Goal: Check status: Check status

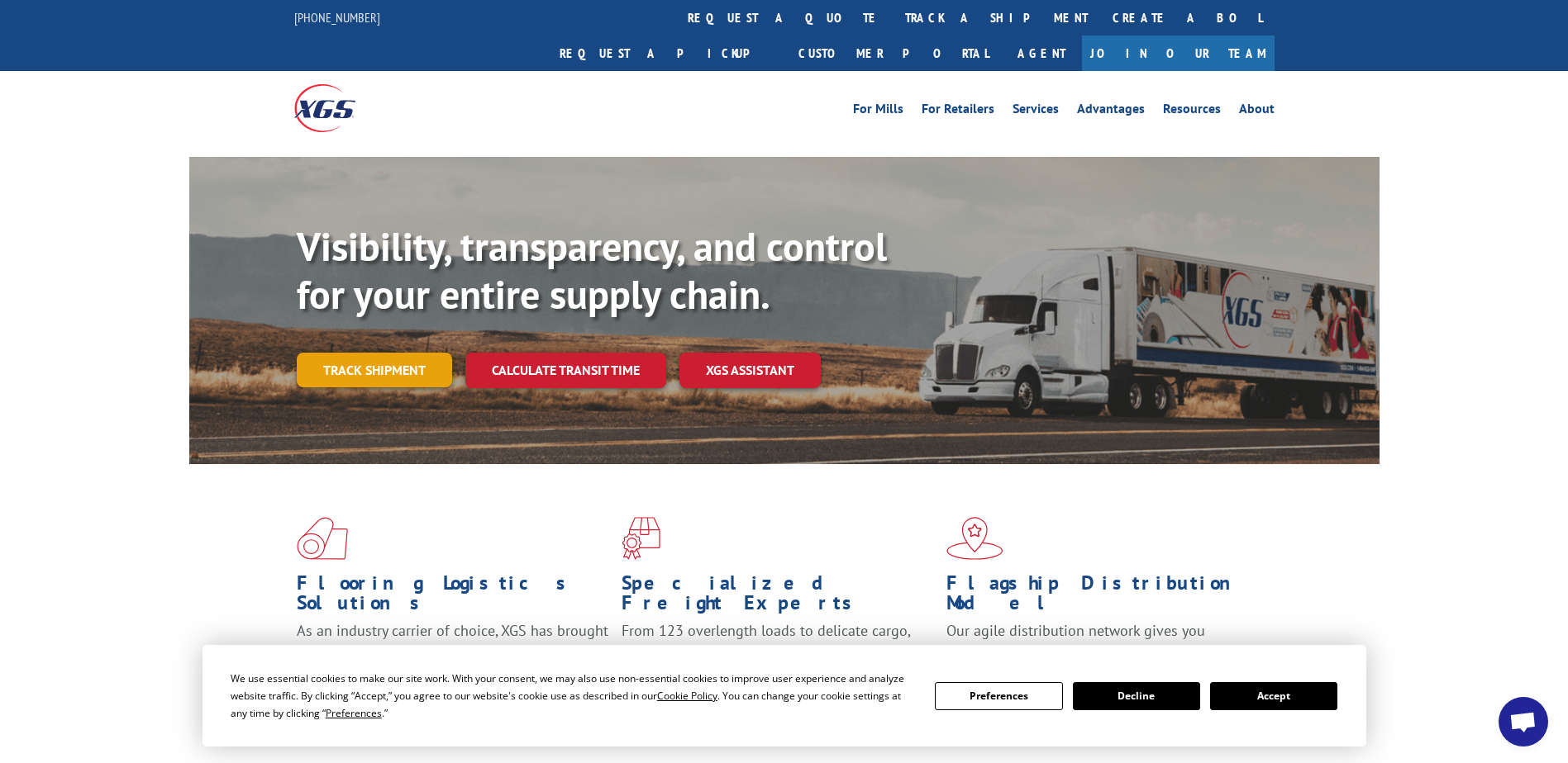
click at [364, 353] on link "Track shipment" at bounding box center [374, 370] width 156 height 35
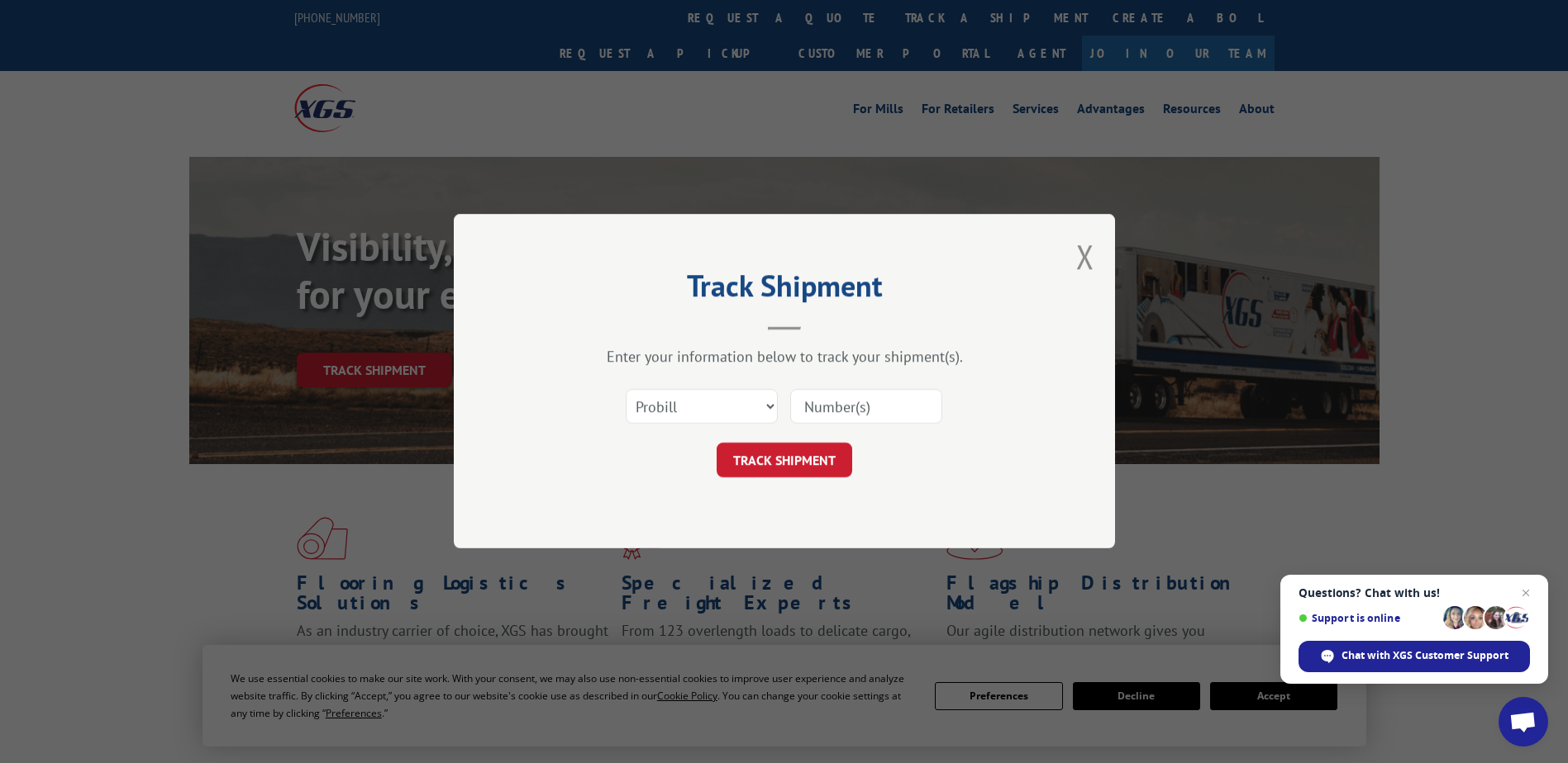
click at [867, 410] on input at bounding box center [866, 407] width 152 height 35
paste input "3058332"
type input "3058332"
click at [763, 470] on button "TRACK SHIPMENT" at bounding box center [784, 461] width 136 height 35
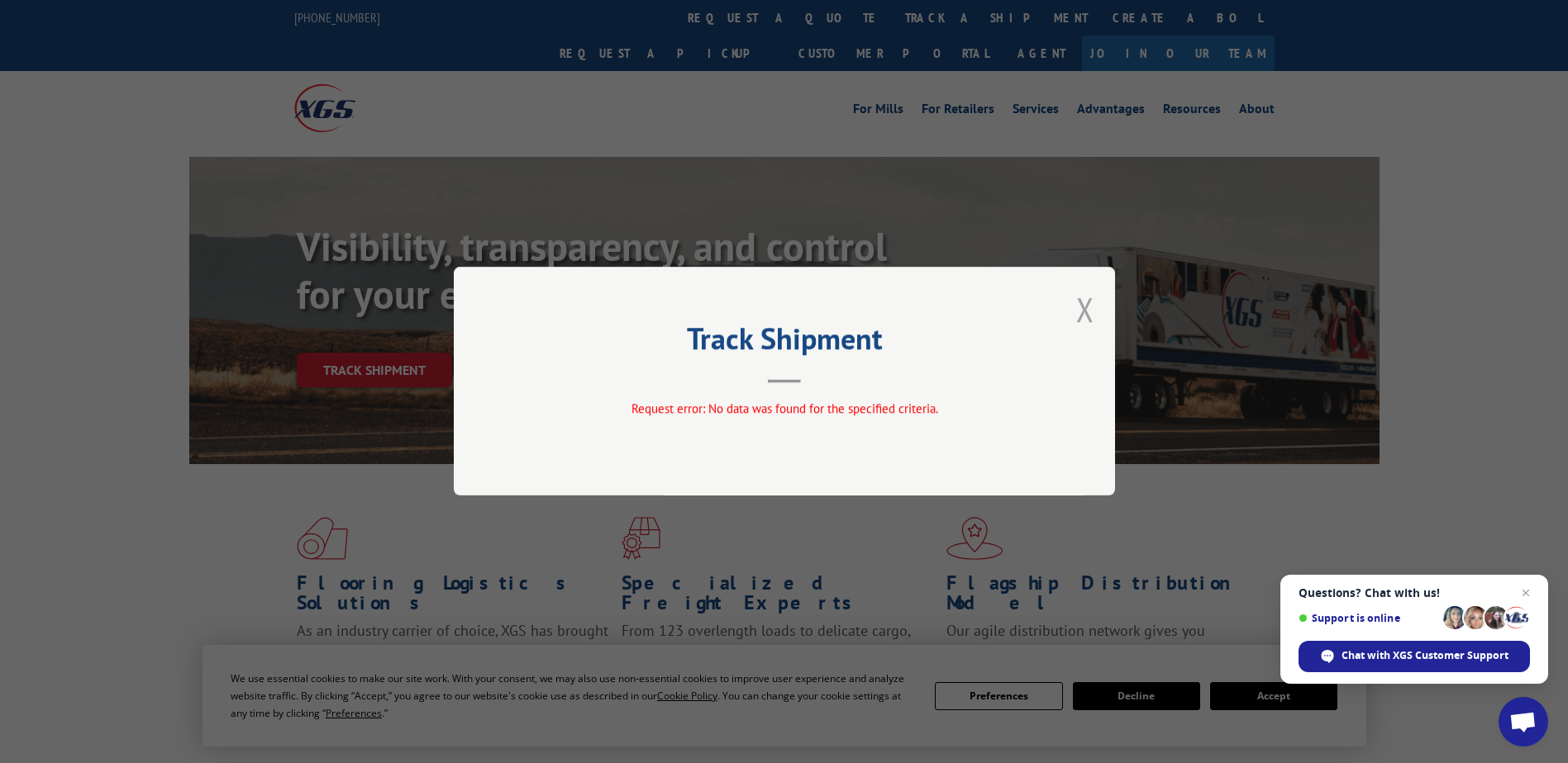
click at [1090, 306] on button "Close modal" at bounding box center [1085, 309] width 18 height 44
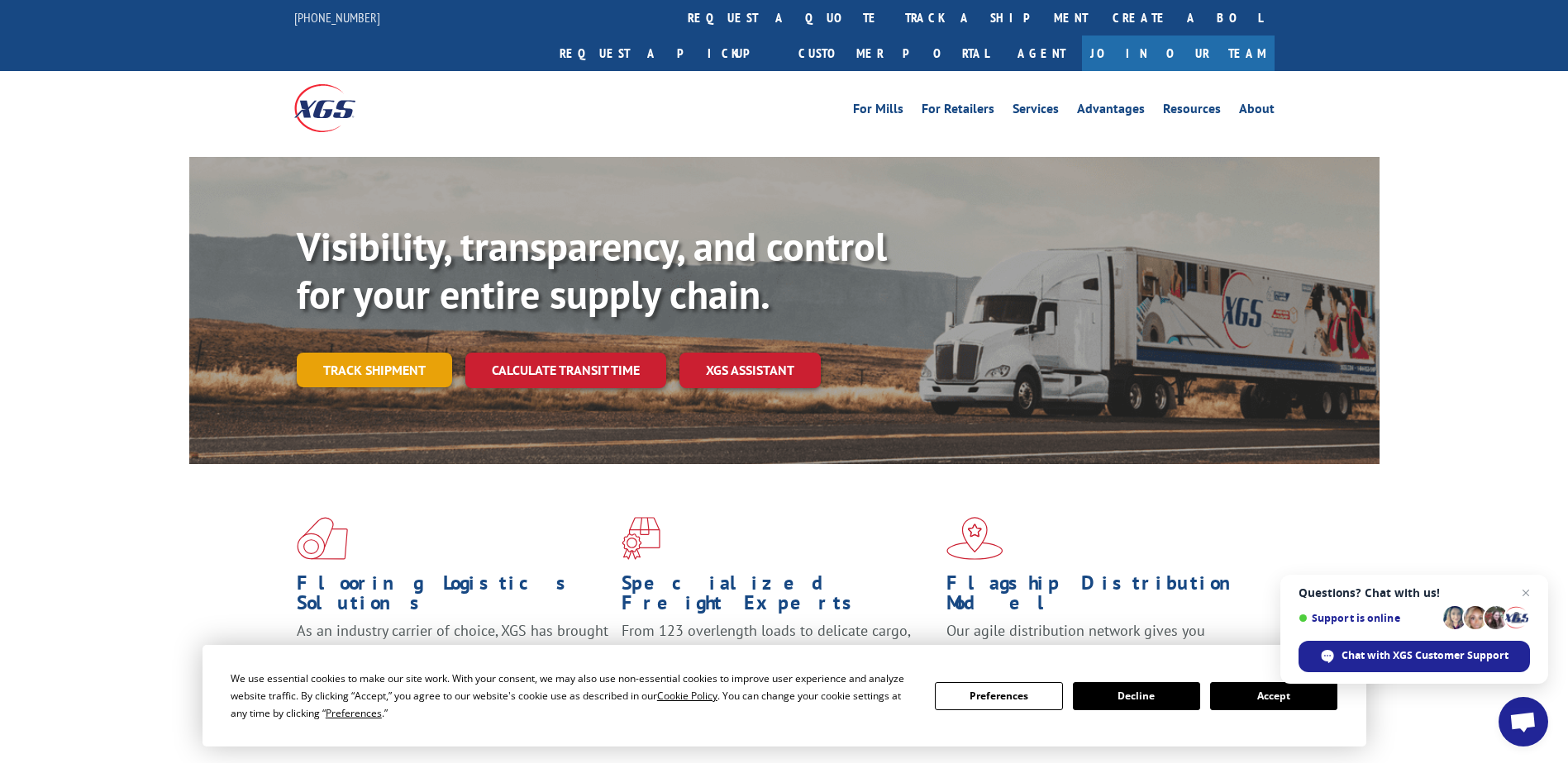
click at [353, 353] on link "Track shipment" at bounding box center [374, 370] width 156 height 35
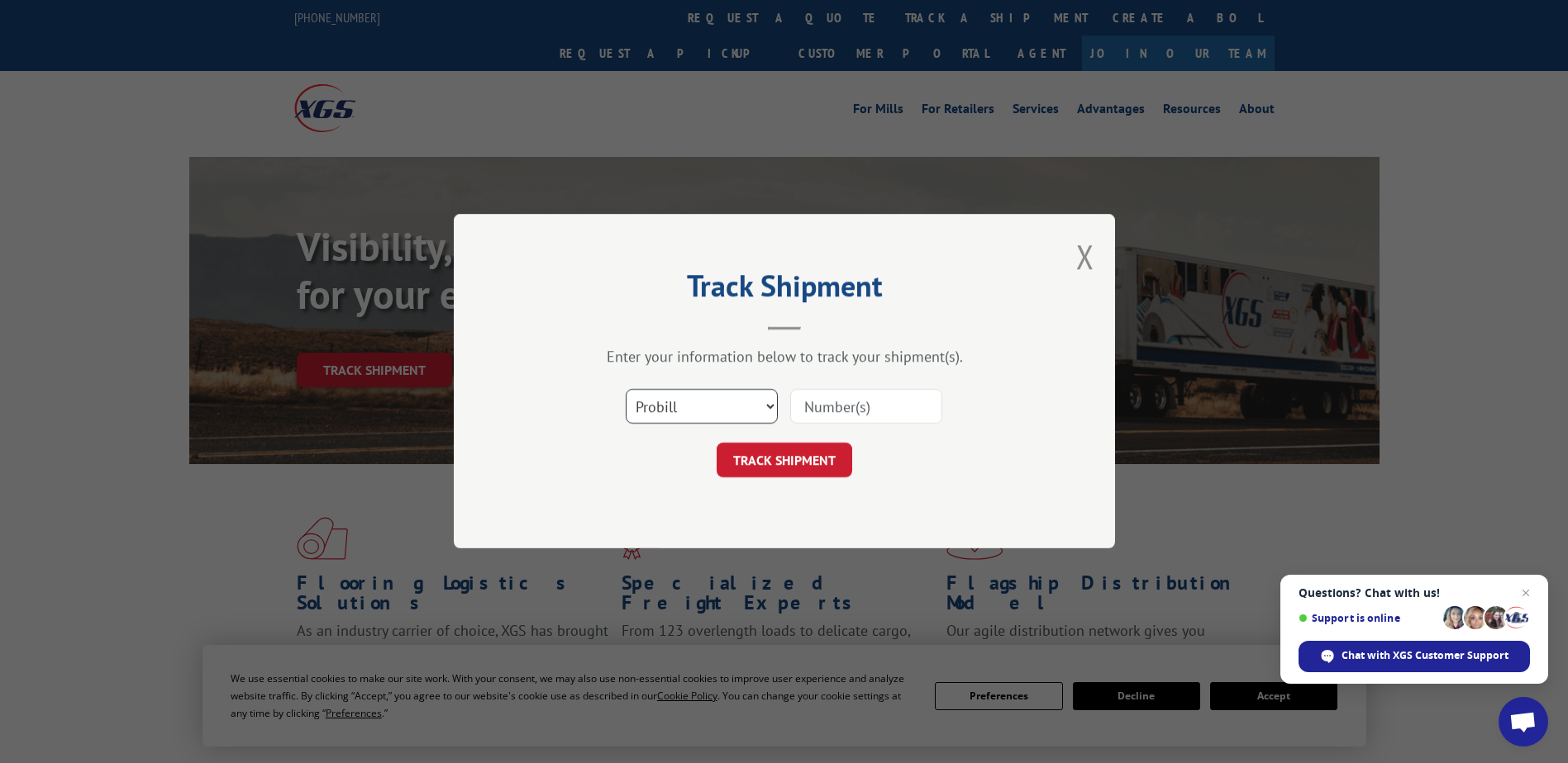
click at [682, 391] on select "Select category... Probill BOL PO" at bounding box center [701, 407] width 152 height 35
select select "po"
click at [626, 390] on select "Select category... Probill BOL PO" at bounding box center [701, 407] width 152 height 35
click at [852, 393] on input at bounding box center [866, 407] width 152 height 35
paste input "3058332"
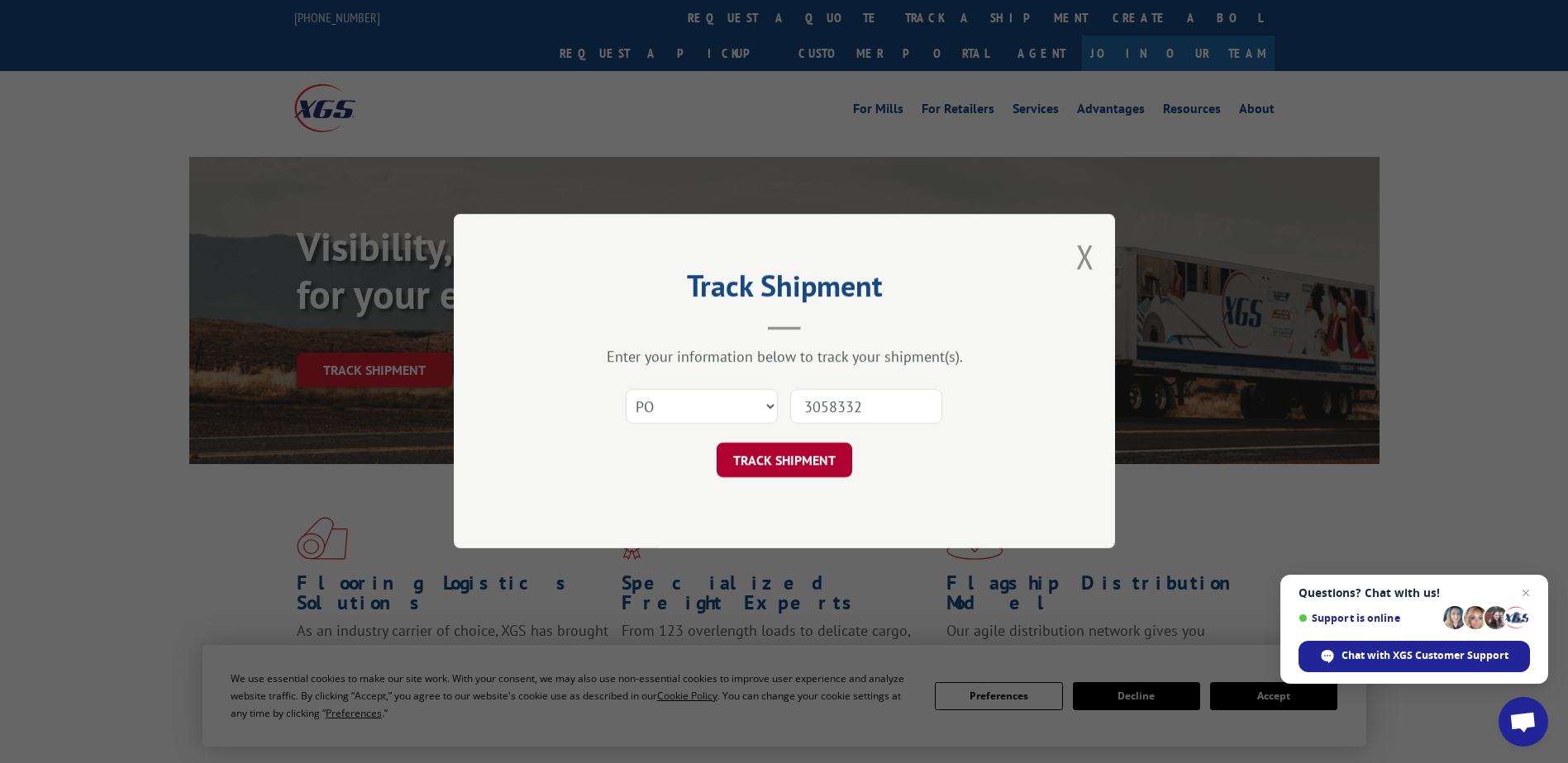
type input "3058332"
click at [759, 470] on button "TRACK SHIPMENT" at bounding box center [784, 461] width 136 height 35
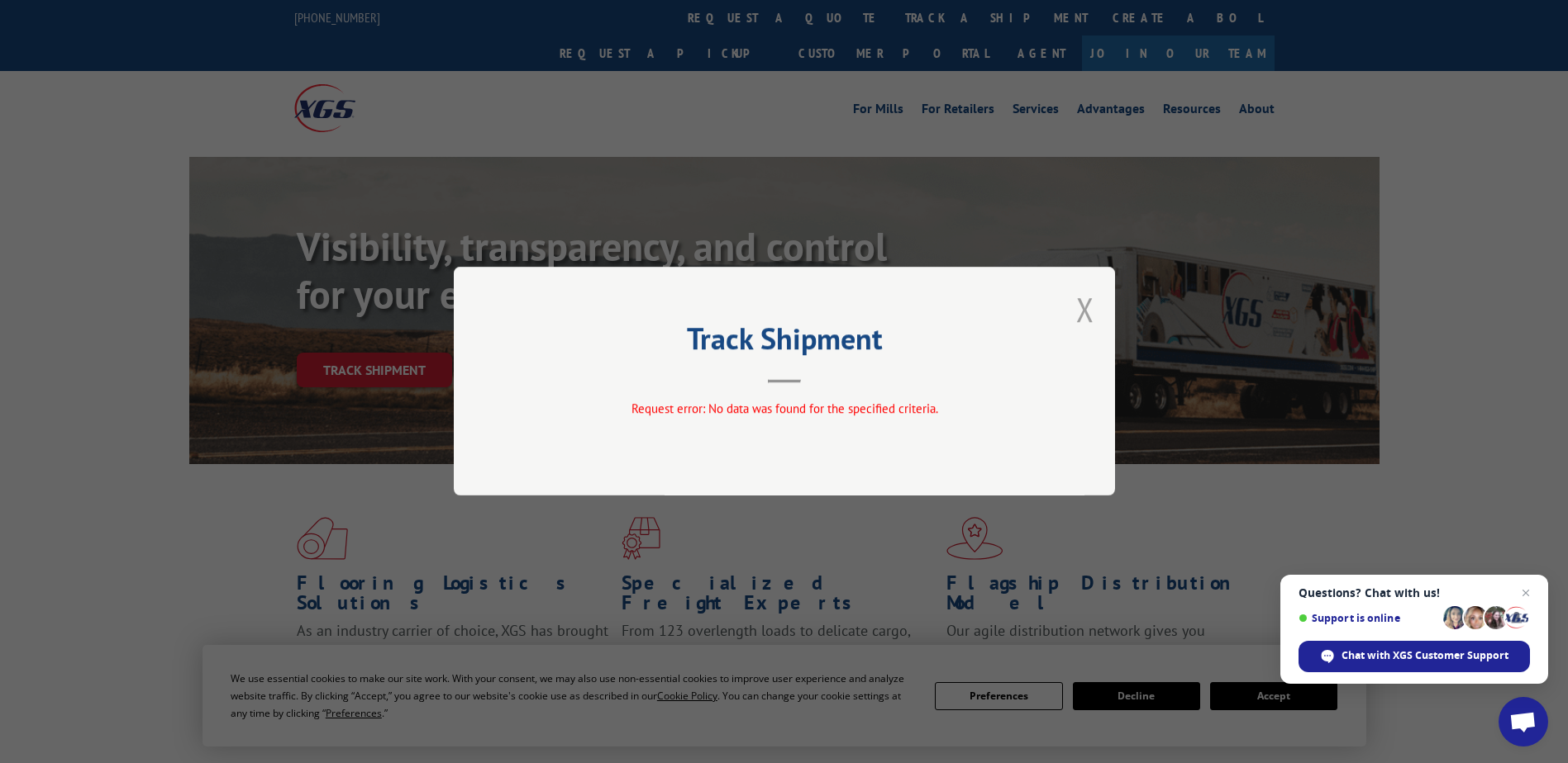
click at [1086, 317] on button "Close modal" at bounding box center [1085, 309] width 18 height 44
